Goal: Information Seeking & Learning: Learn about a topic

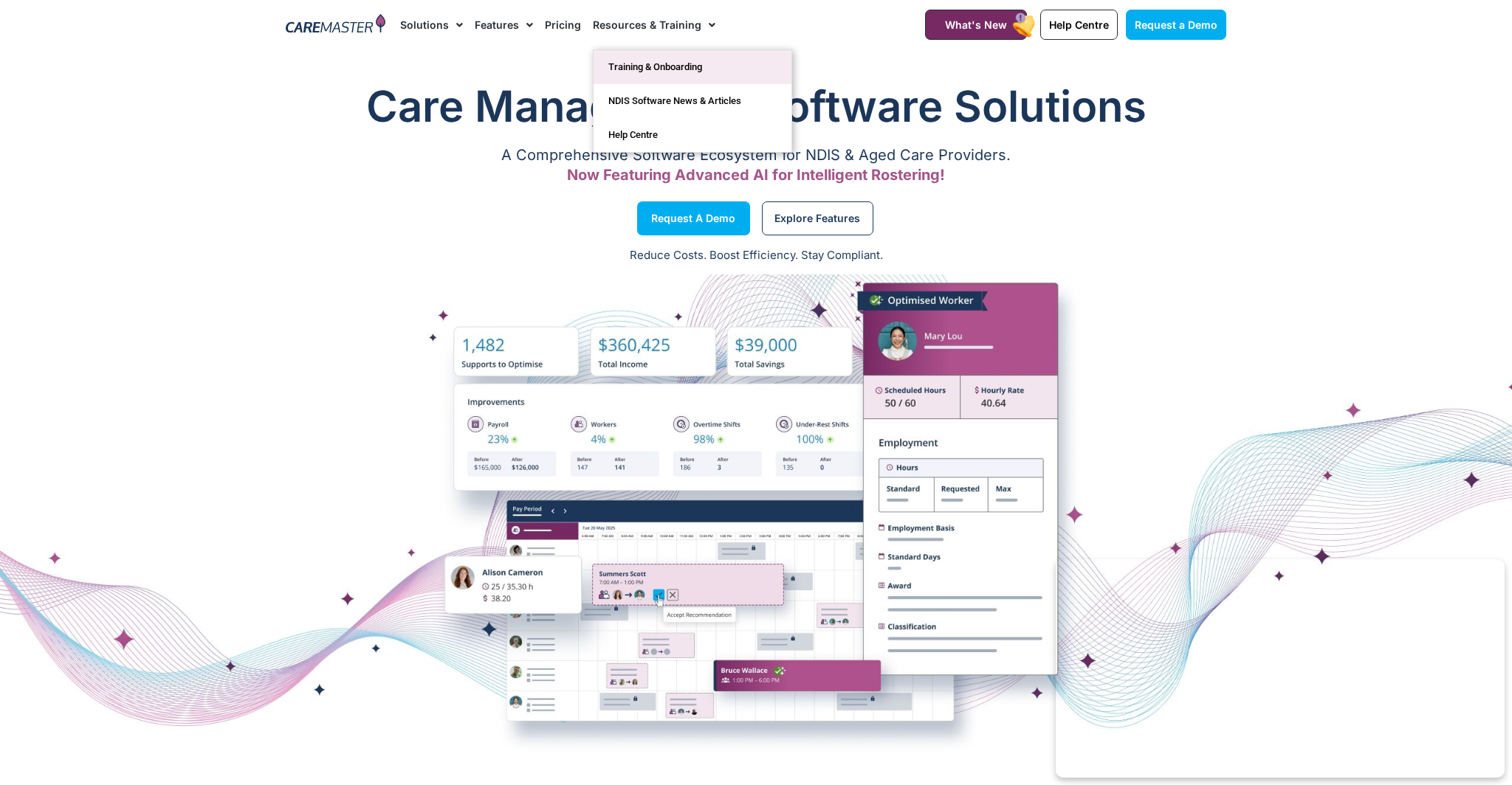
click at [653, 63] on link "Training & Onboarding" at bounding box center [692, 68] width 198 height 34
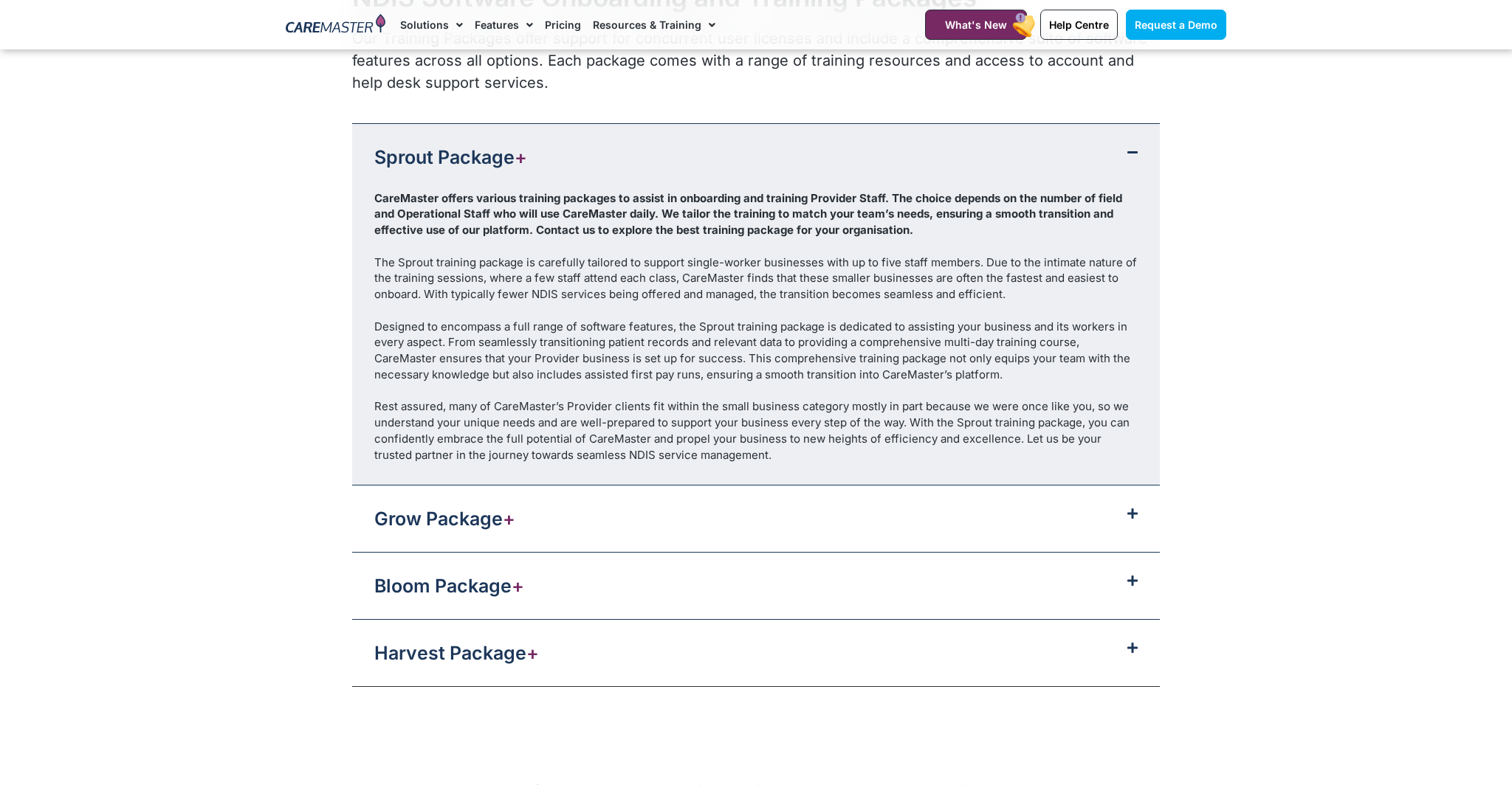
scroll to position [1602, 0]
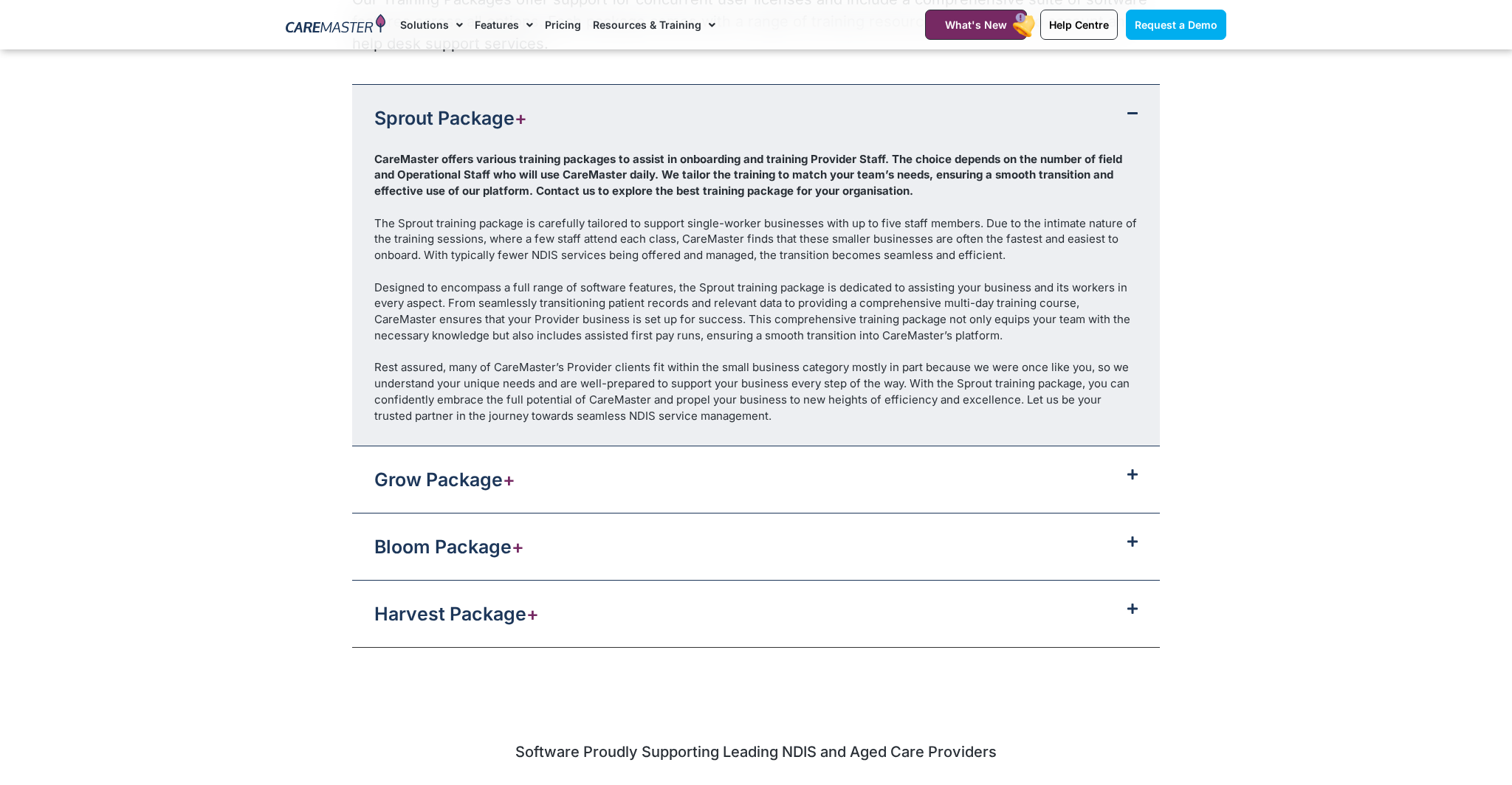
click at [1067, 485] on div "Grow Package +" at bounding box center [756, 480] width 808 height 67
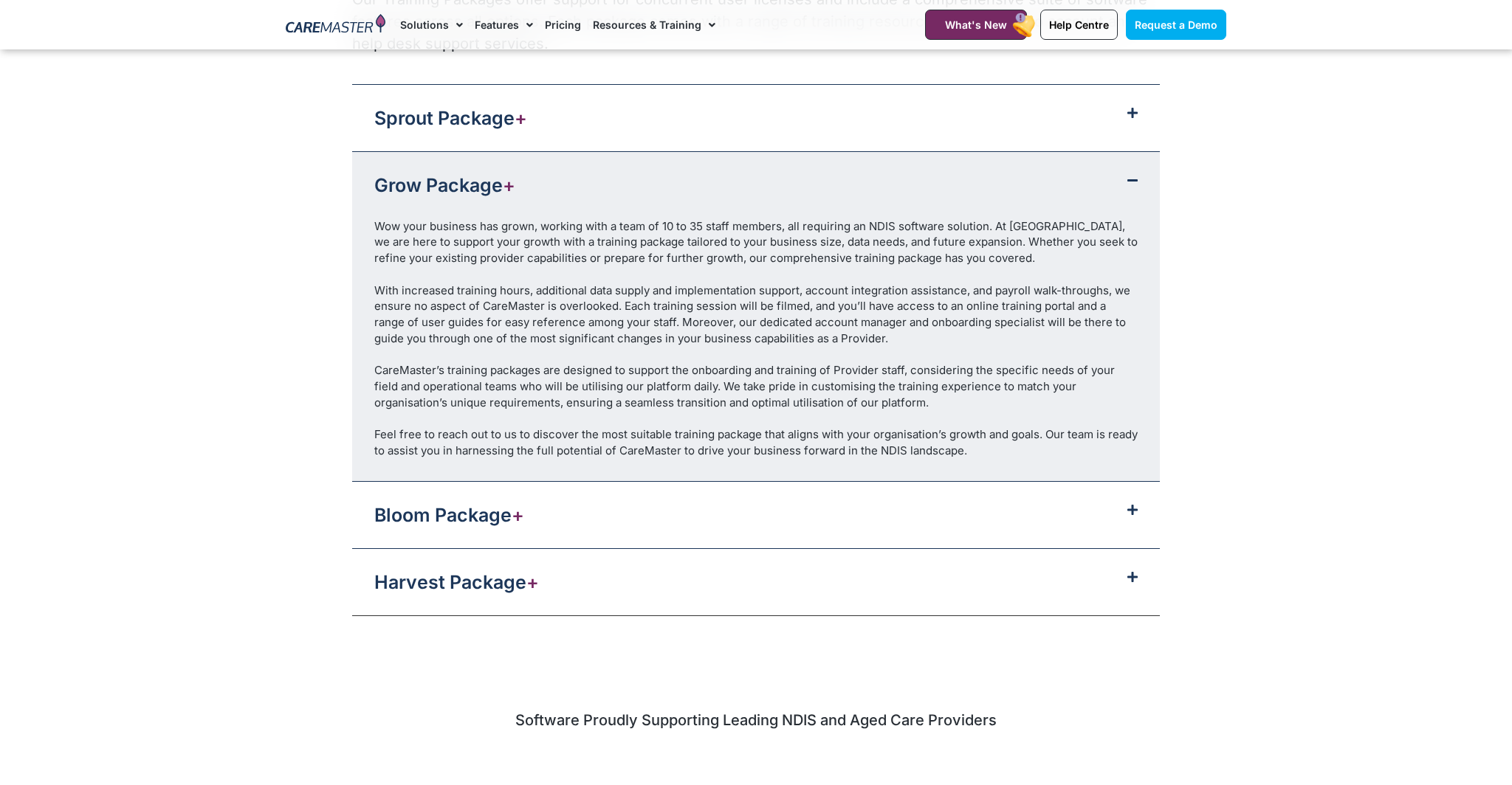
click at [1044, 523] on div "Bloom Package +" at bounding box center [756, 515] width 808 height 67
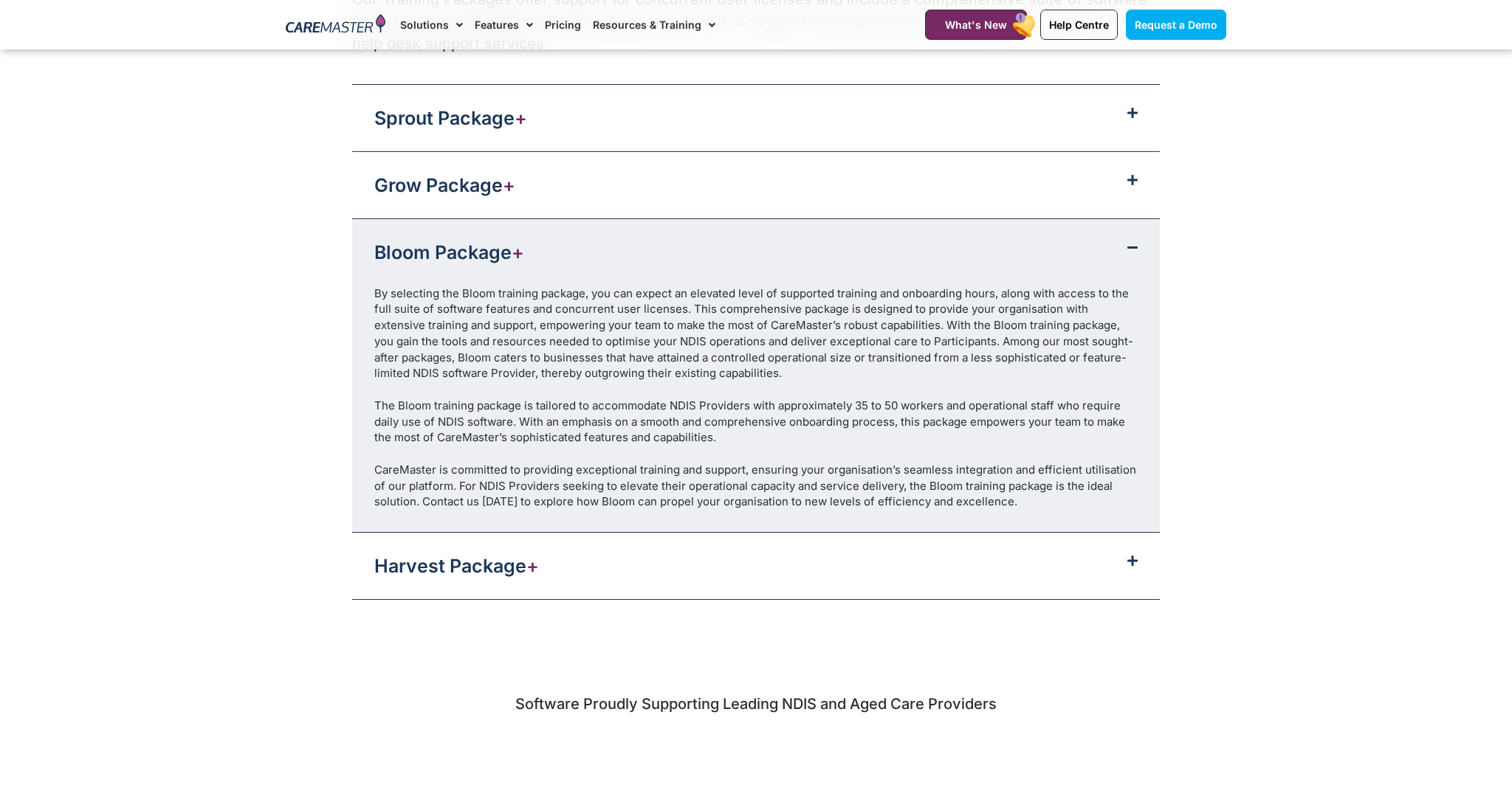
drag, startPoint x: 1063, startPoint y: 558, endPoint x: 1255, endPoint y: 473, distance: 210.0
click at [1071, 554] on div "Harvest Package +" at bounding box center [756, 567] width 808 height 67
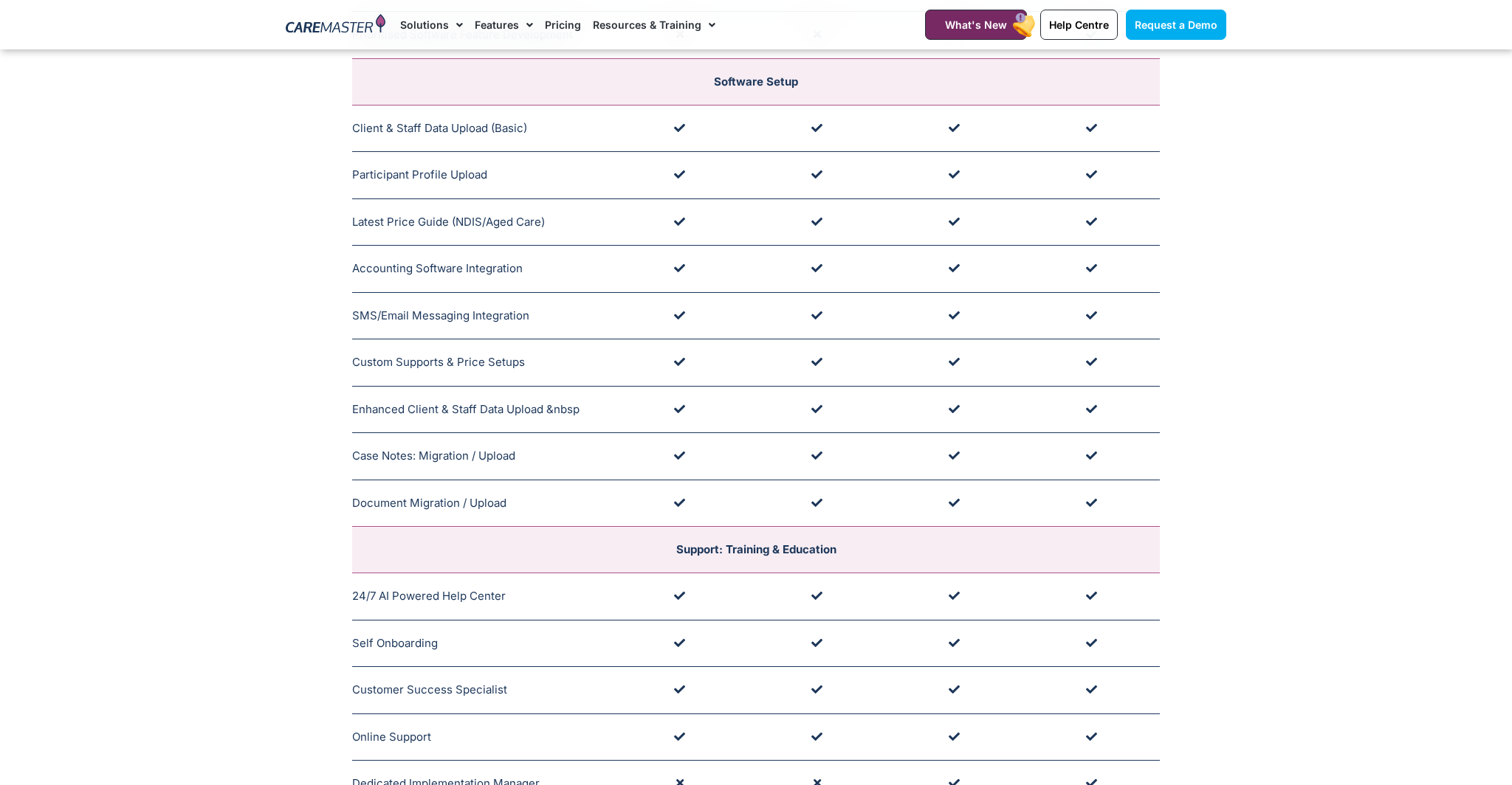
scroll to position [0, 0]
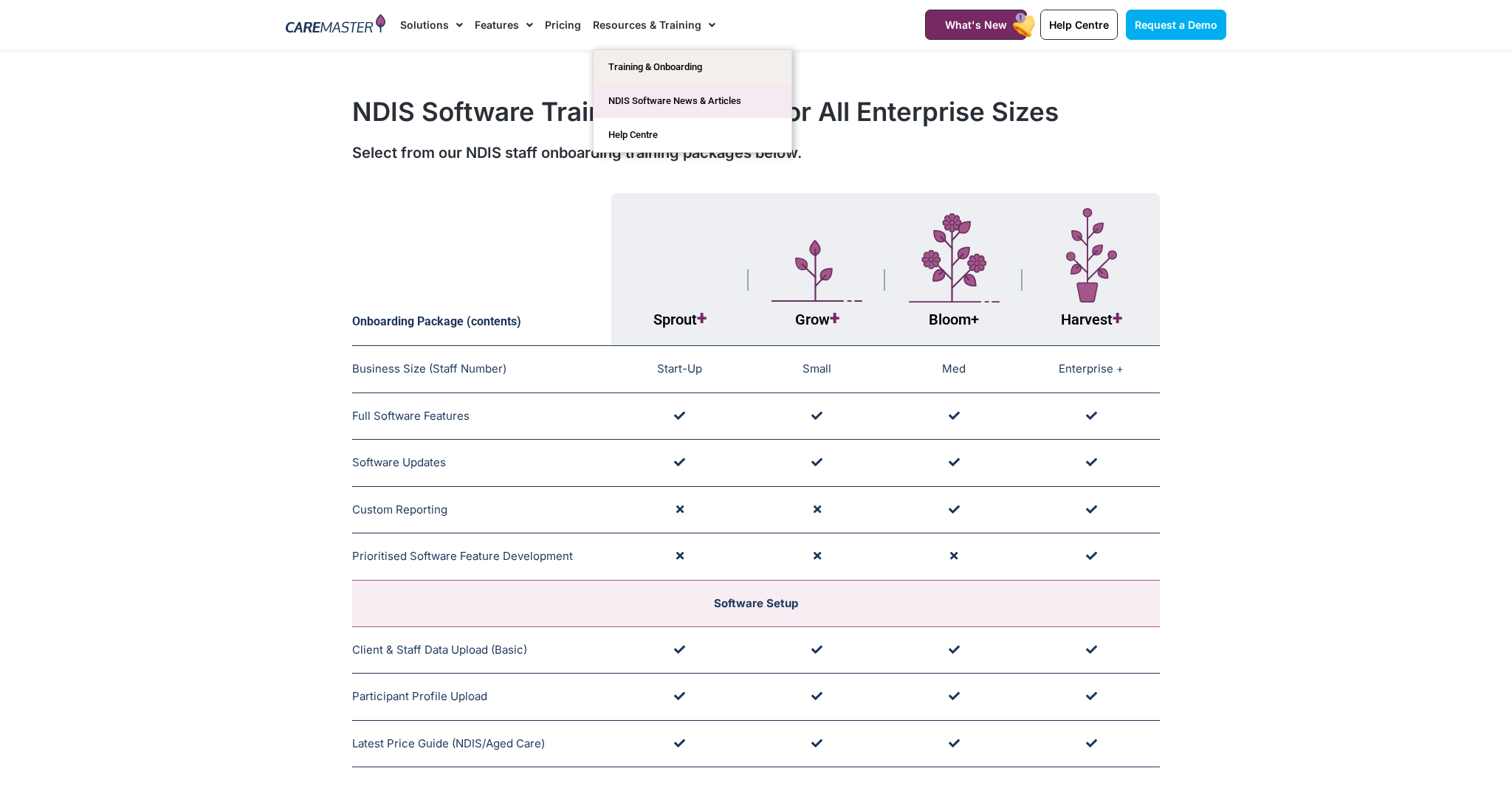
click at [631, 101] on link "NDIS Software News & Articles" at bounding box center [692, 101] width 198 height 34
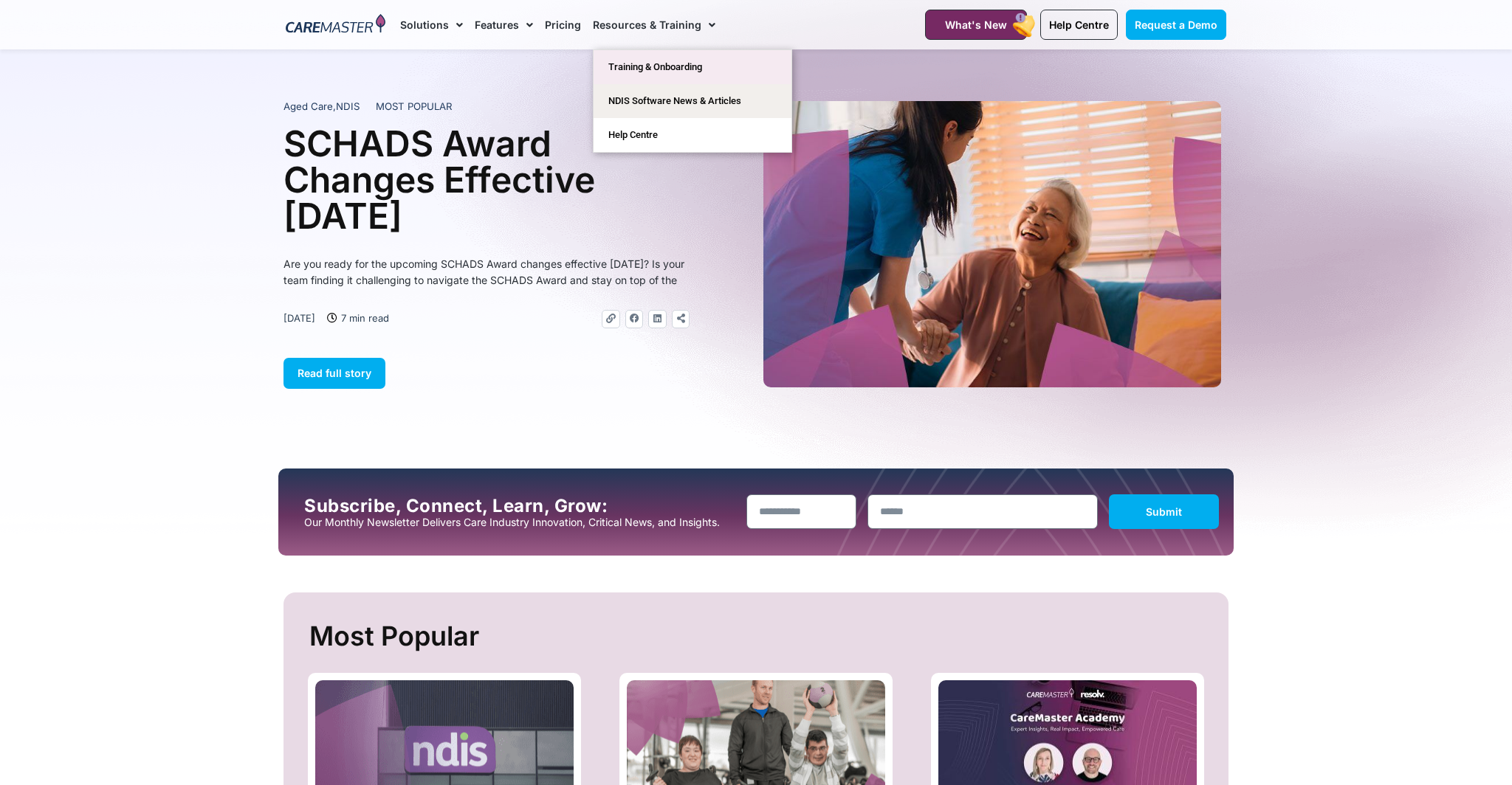
click at [654, 69] on link "Training & Onboarding" at bounding box center [692, 68] width 198 height 34
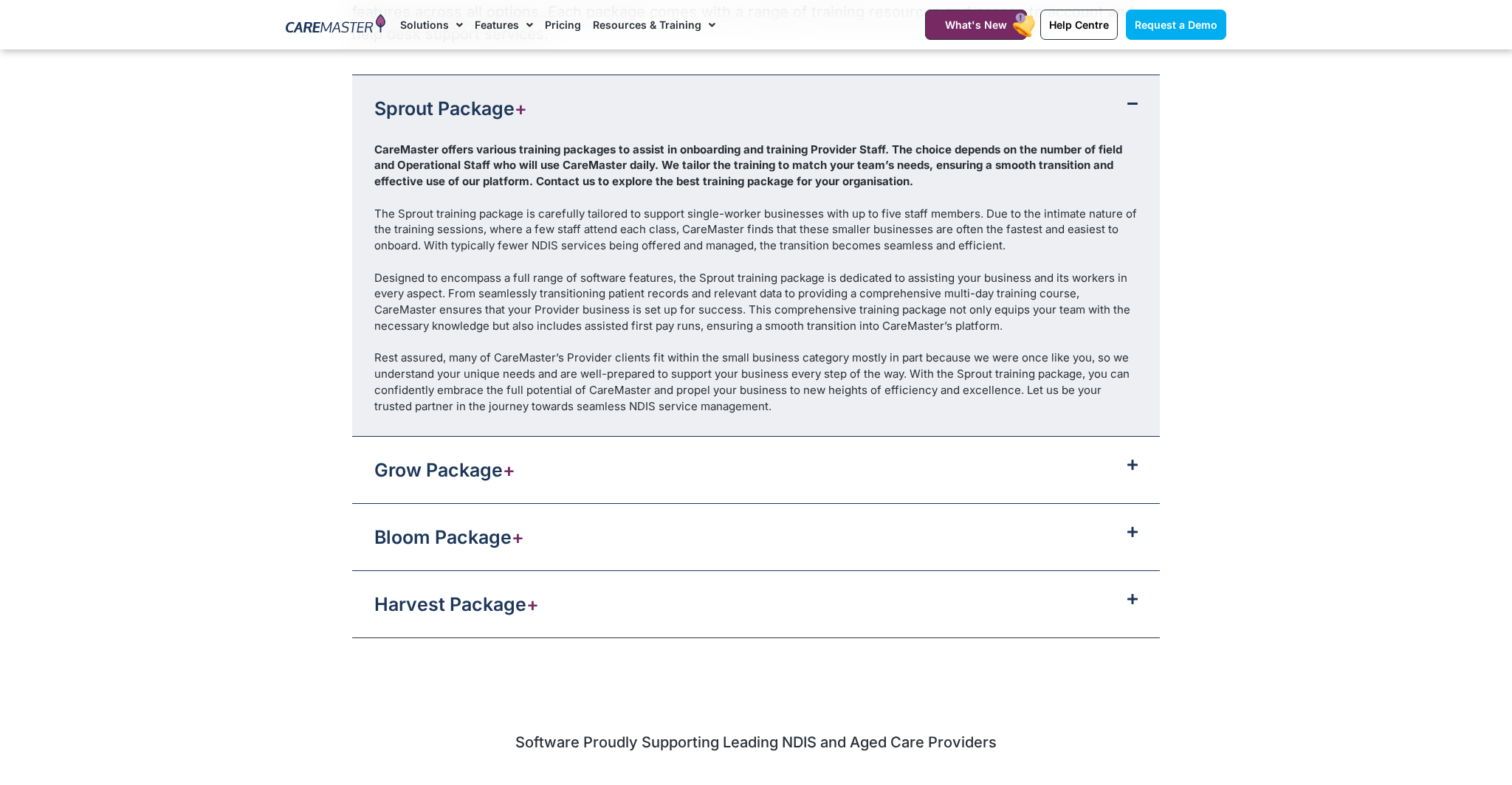
scroll to position [1588, 0]
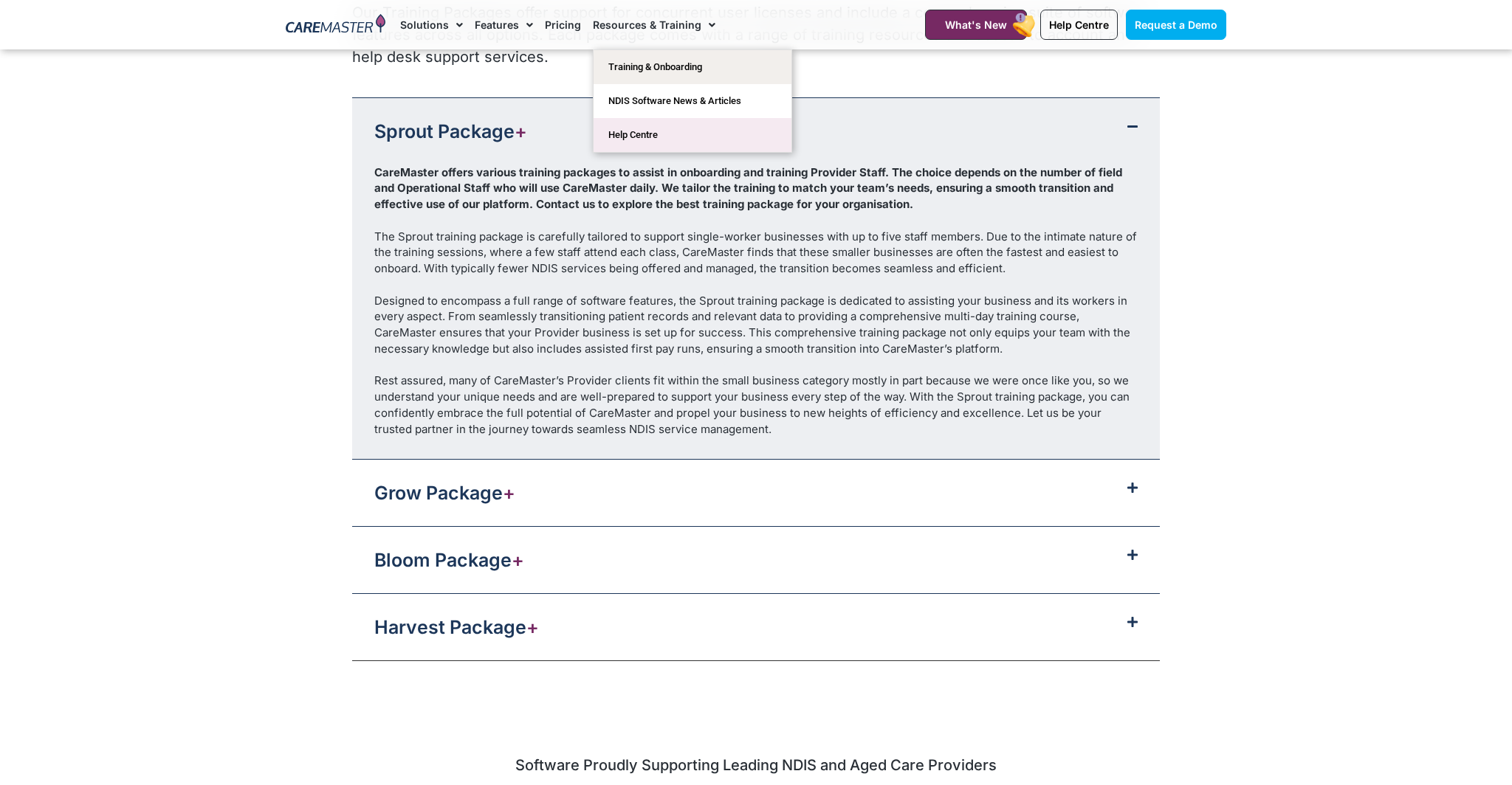
click at [615, 139] on link "Help Centre" at bounding box center [692, 135] width 198 height 34
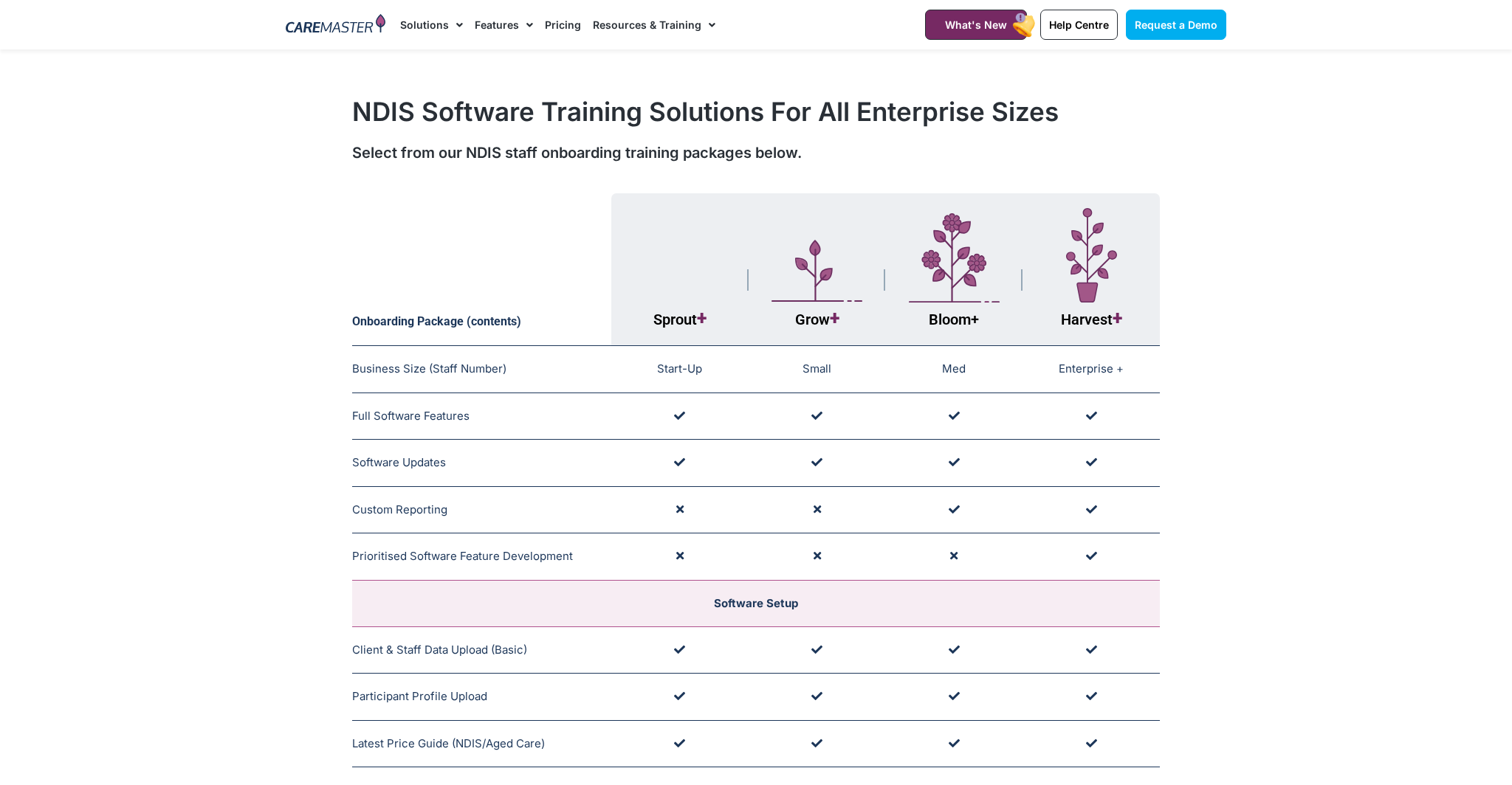
click at [553, 26] on link "Pricing" at bounding box center [563, 24] width 36 height 50
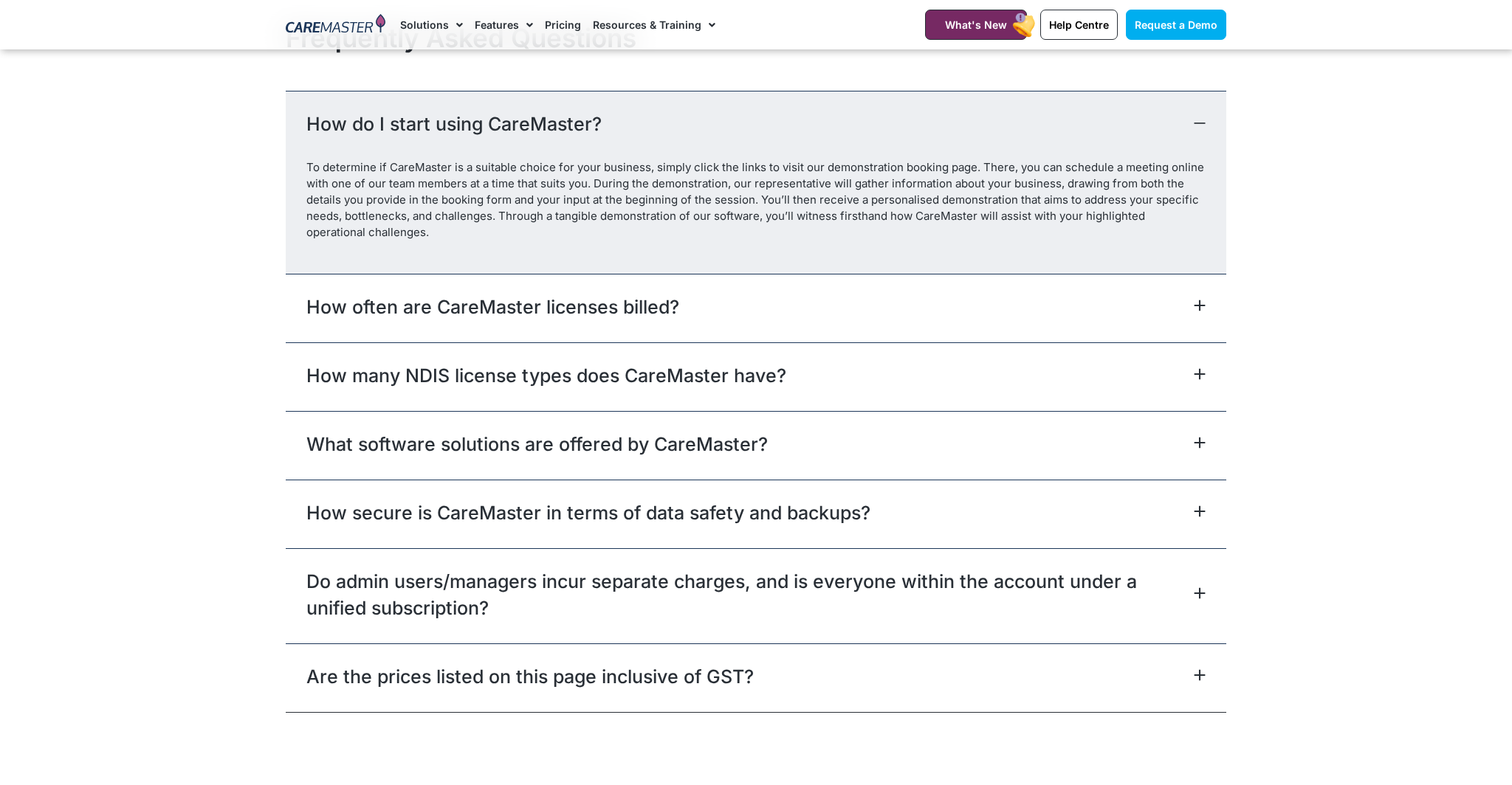
scroll to position [6512, 0]
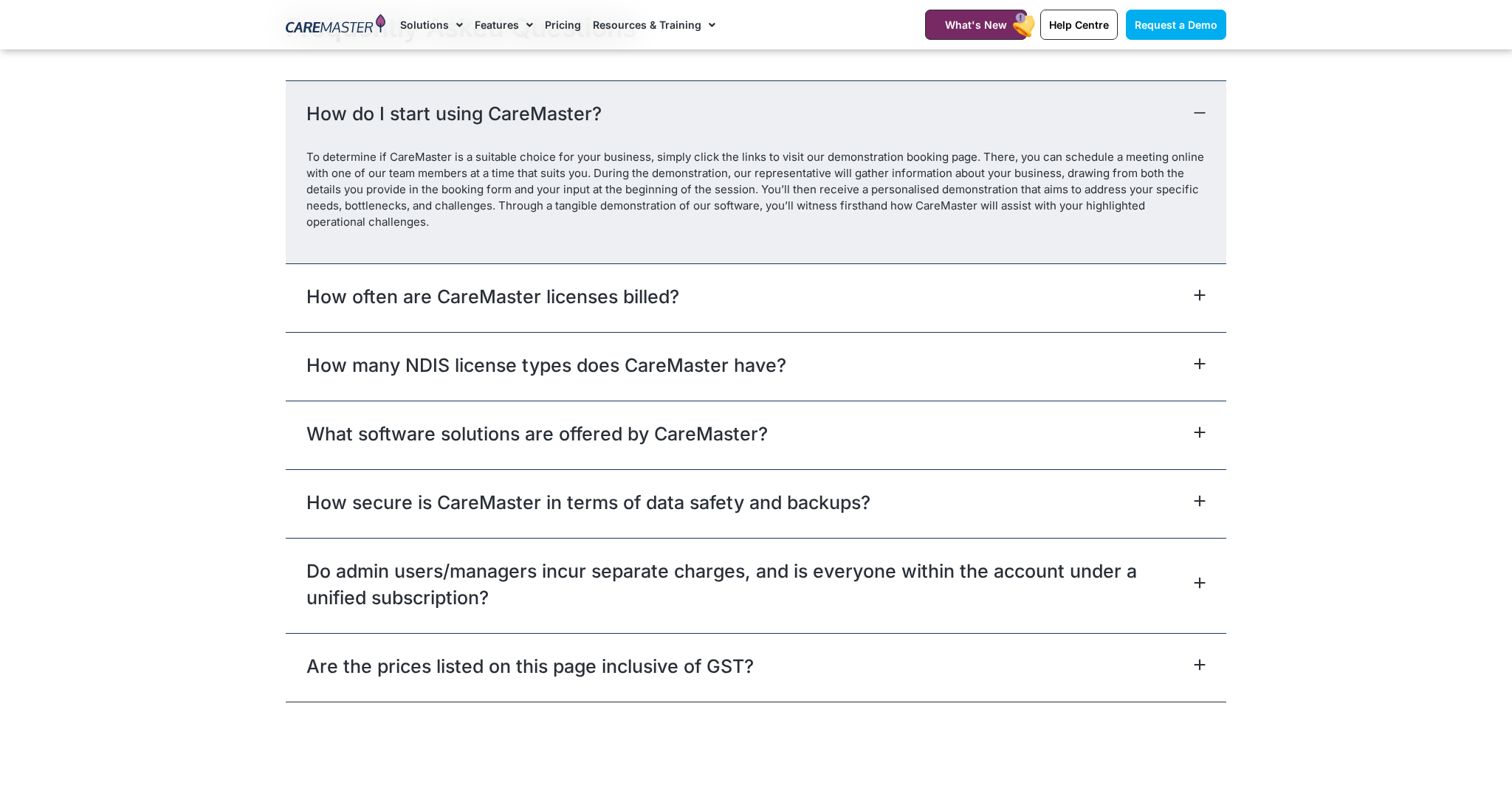
click at [1201, 370] on icon at bounding box center [1200, 364] width 12 height 12
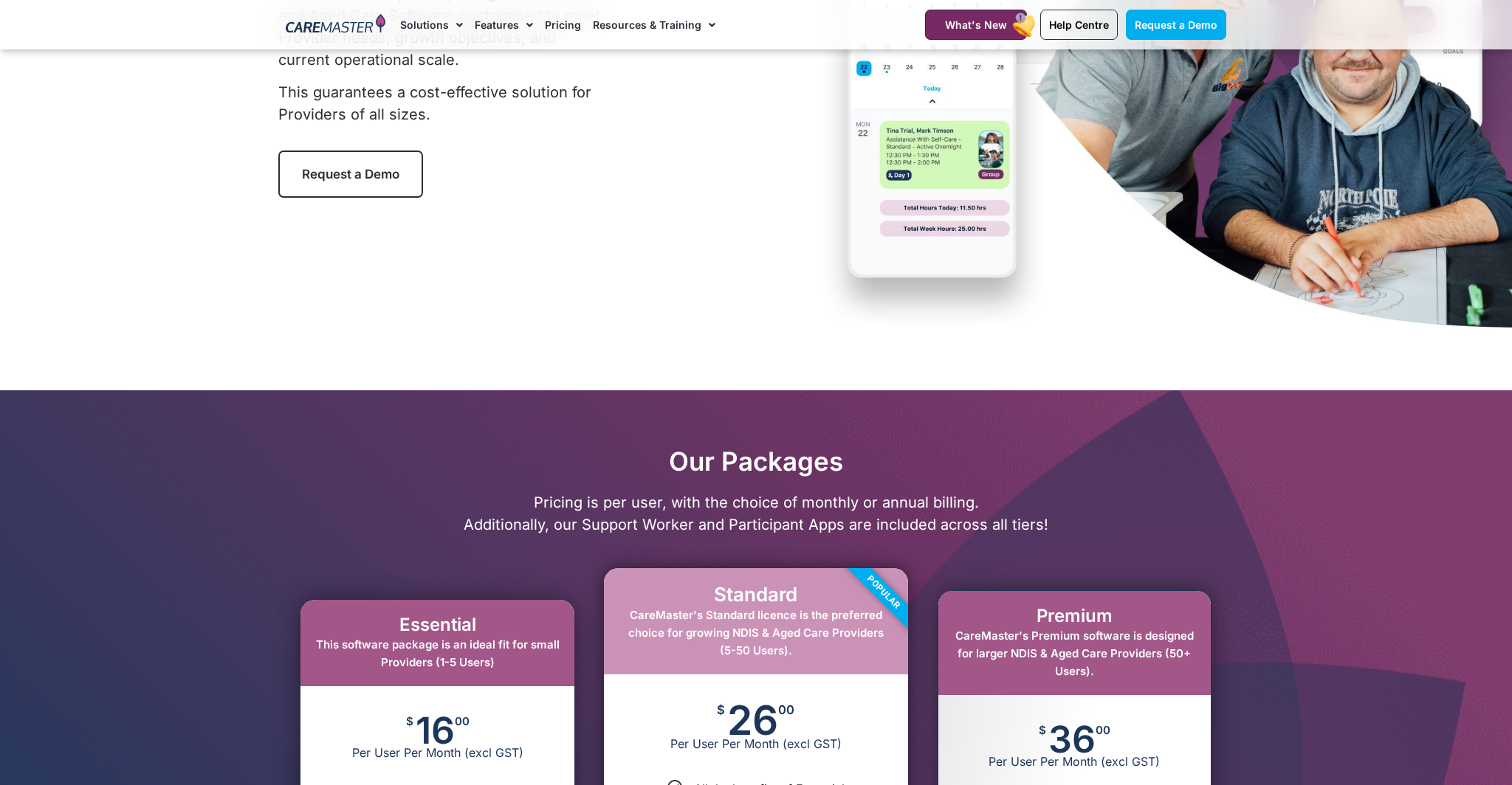
scroll to position [0, 0]
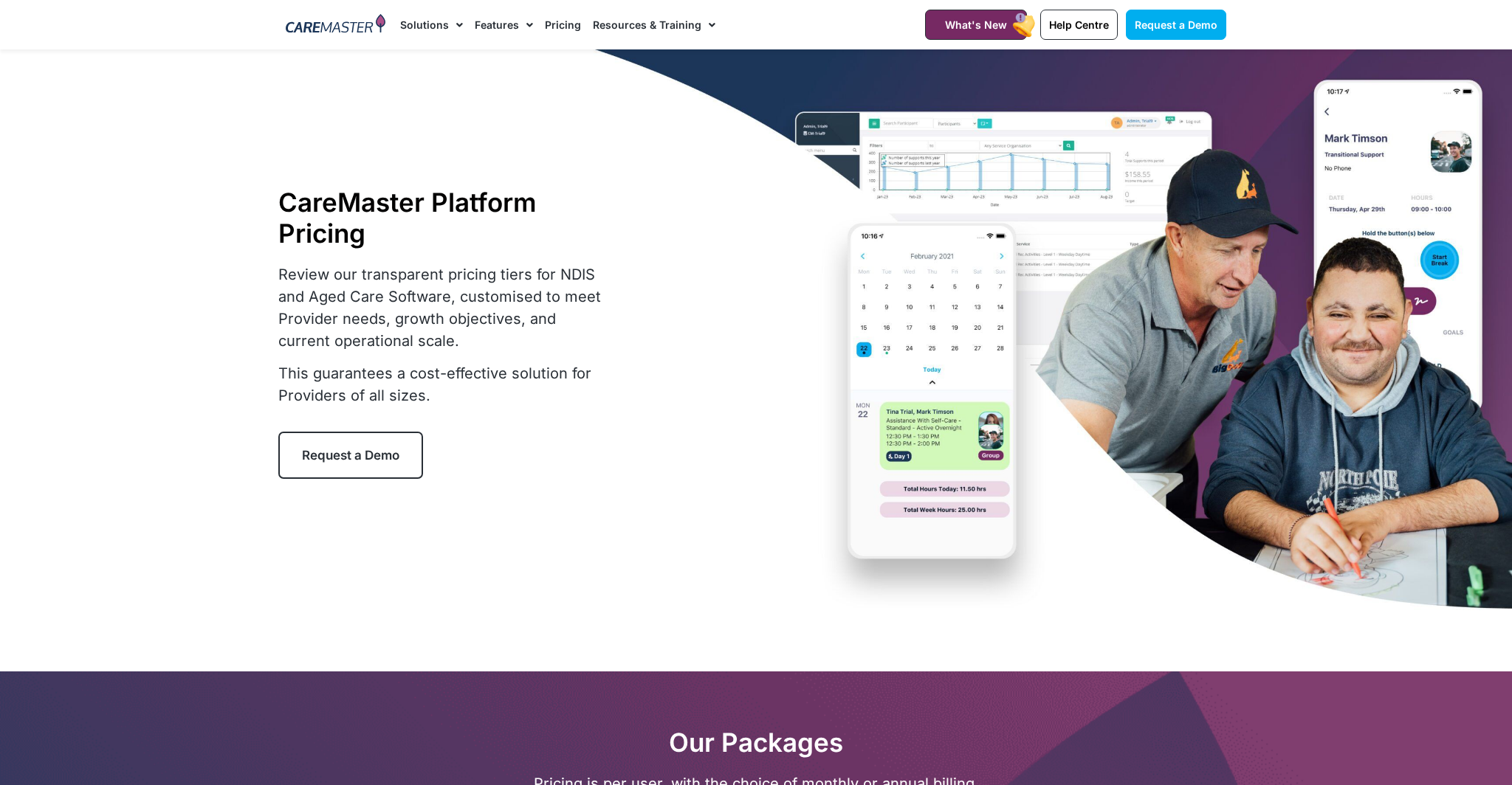
click at [344, 27] on img at bounding box center [336, 25] width 99 height 23
